Goal: Navigation & Orientation: Find specific page/section

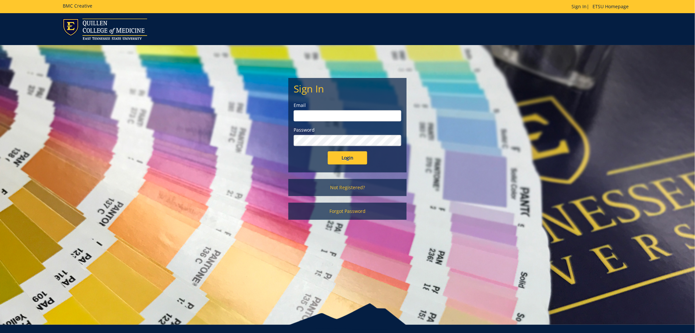
click at [333, 113] on input "email" at bounding box center [348, 115] width 108 height 11
type input "gidleyj@etsu.edu"
click at [310, 133] on div "Password" at bounding box center [348, 136] width 108 height 19
click at [354, 156] on input "Login" at bounding box center [347, 157] width 39 height 13
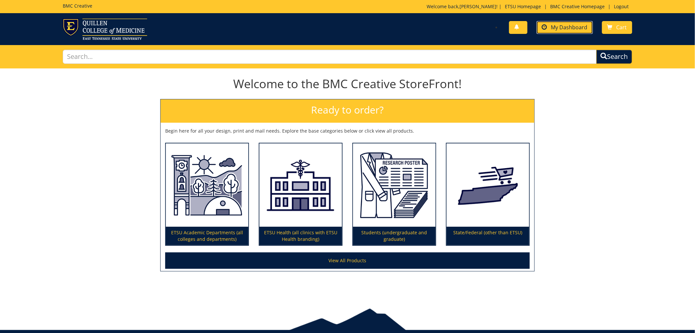
click at [576, 29] on span "My Dashboard" at bounding box center [569, 27] width 36 height 7
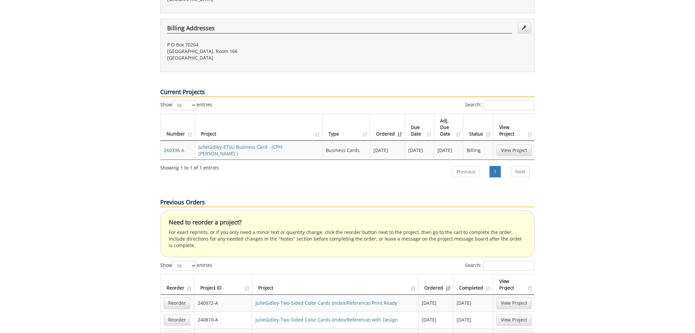
scroll to position [292, 0]
